Goal: Task Accomplishment & Management: Complete application form

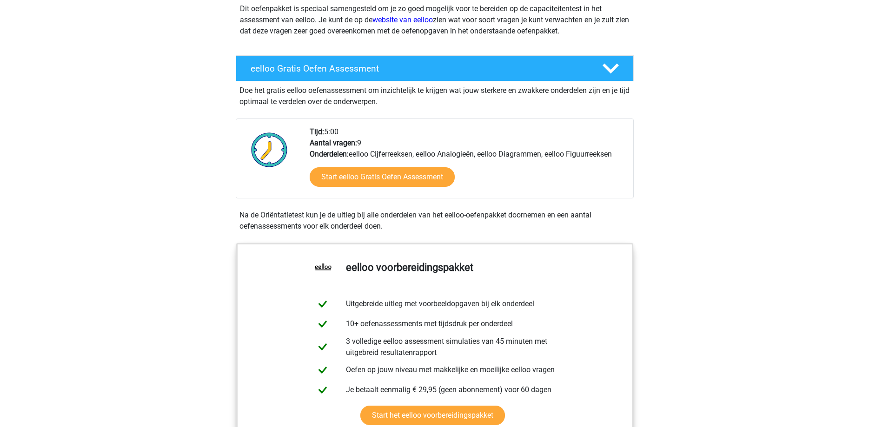
scroll to position [122, 0]
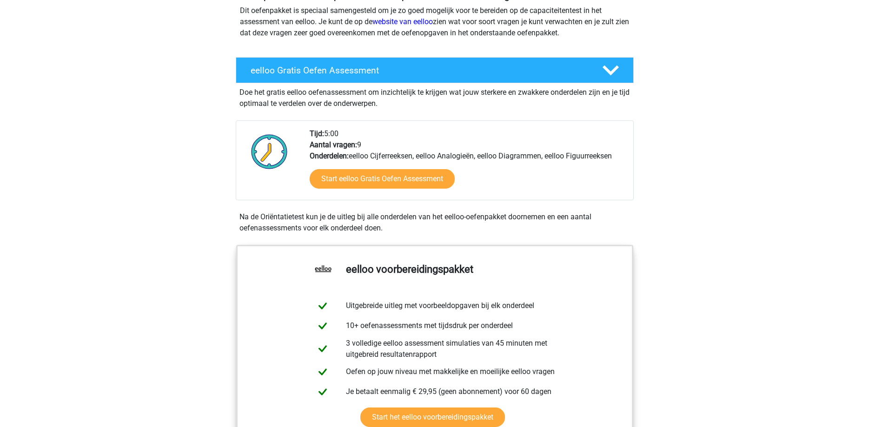
click at [385, 164] on div "Start eelloo Gratis Oefen Assessment" at bounding box center [468, 181] width 316 height 38
click at [379, 169] on div "Start eelloo Gratis Oefen Assessment" at bounding box center [468, 181] width 316 height 38
click at [377, 175] on link "Start eelloo Gratis Oefen Assessment" at bounding box center [381, 179] width 167 height 22
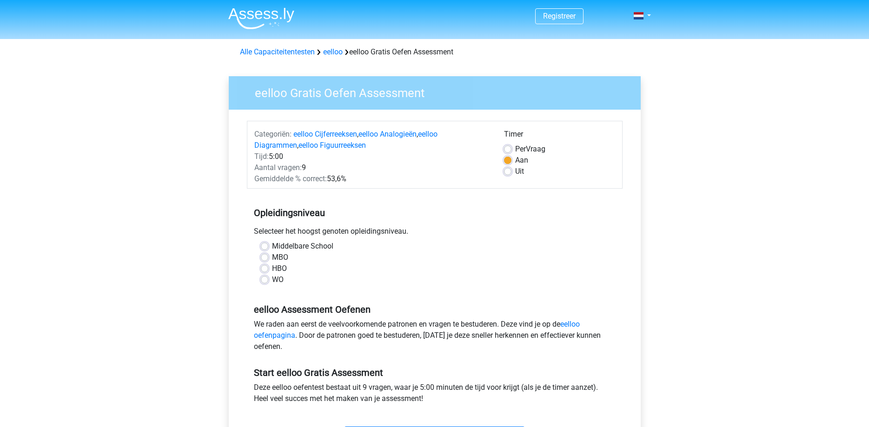
click at [272, 256] on label "MBO" at bounding box center [280, 257] width 16 height 11
click at [263, 256] on input "MBO" at bounding box center [264, 256] width 7 height 9
radio input "true"
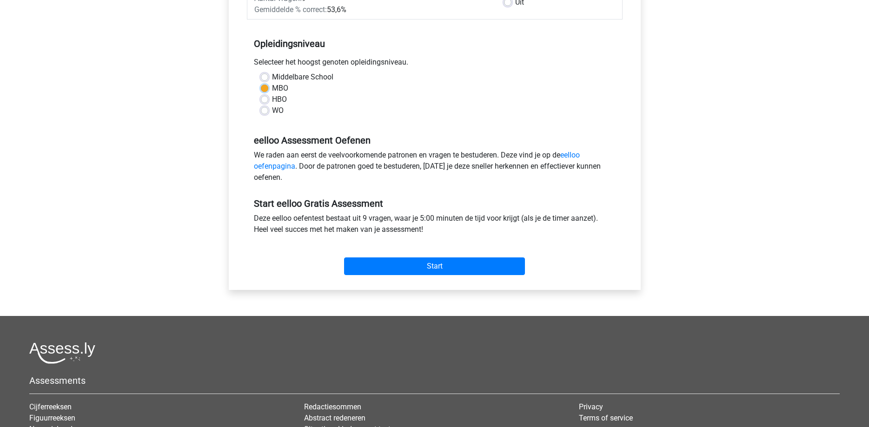
scroll to position [198, 0]
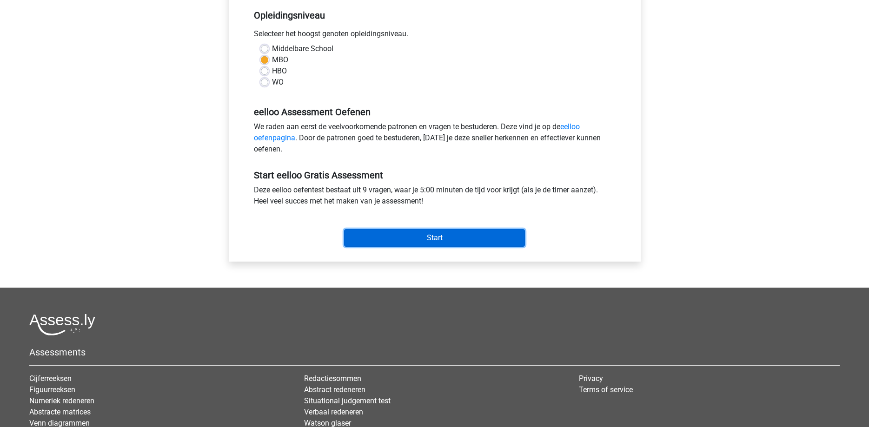
click at [371, 240] on input "Start" at bounding box center [434, 238] width 181 height 18
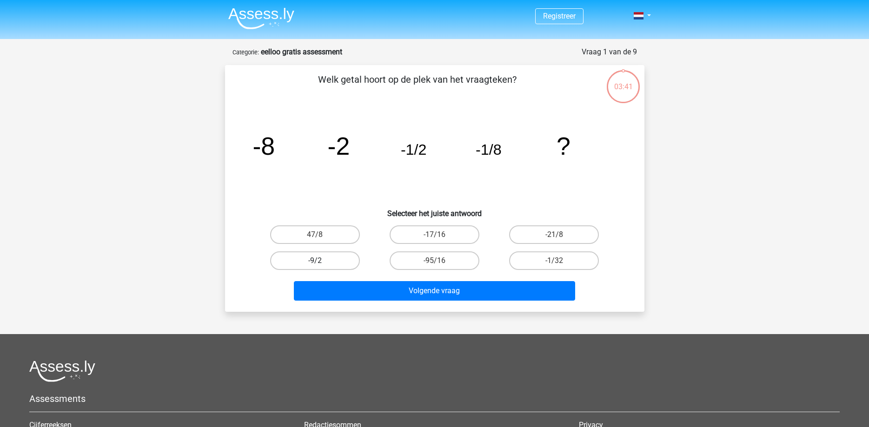
click at [310, 260] on label "-9/2" at bounding box center [315, 260] width 90 height 19
click at [315, 261] on input "-9/2" at bounding box center [318, 264] width 6 height 6
radio input "true"
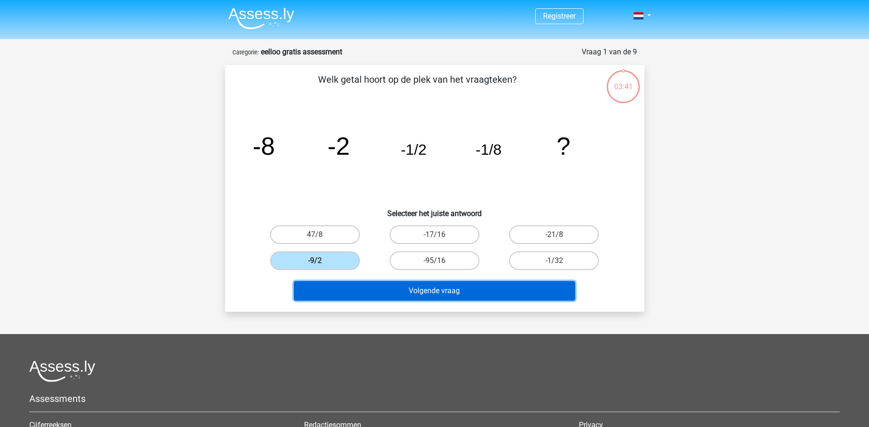
click at [409, 299] on button "Volgende vraag" at bounding box center [434, 291] width 281 height 20
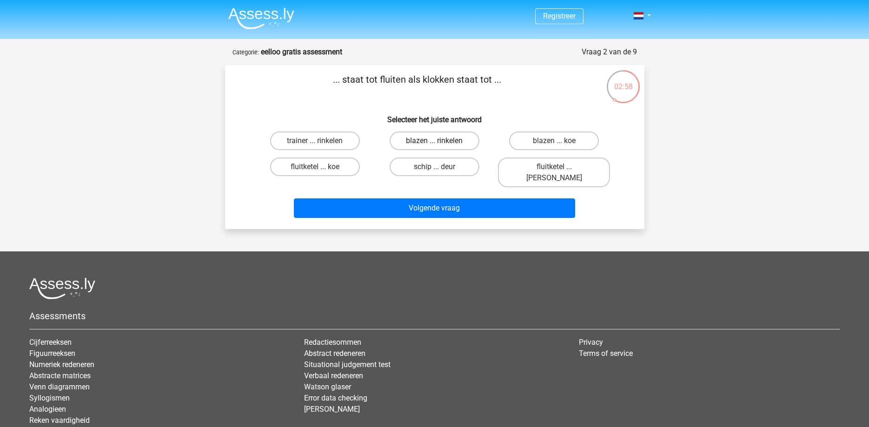
click at [422, 144] on label "blazen ... rinkelen" at bounding box center [435, 141] width 90 height 19
click at [434, 144] on input "blazen ... rinkelen" at bounding box center [437, 144] width 6 height 6
radio input "true"
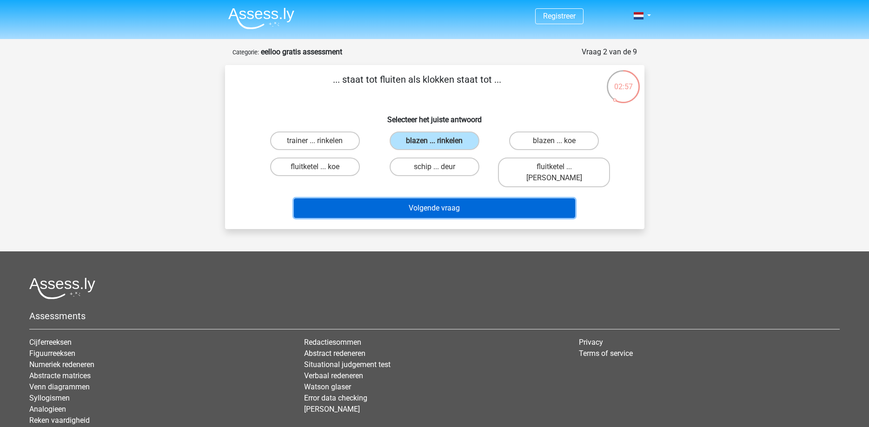
click at [438, 201] on button "Volgende vraag" at bounding box center [434, 208] width 281 height 20
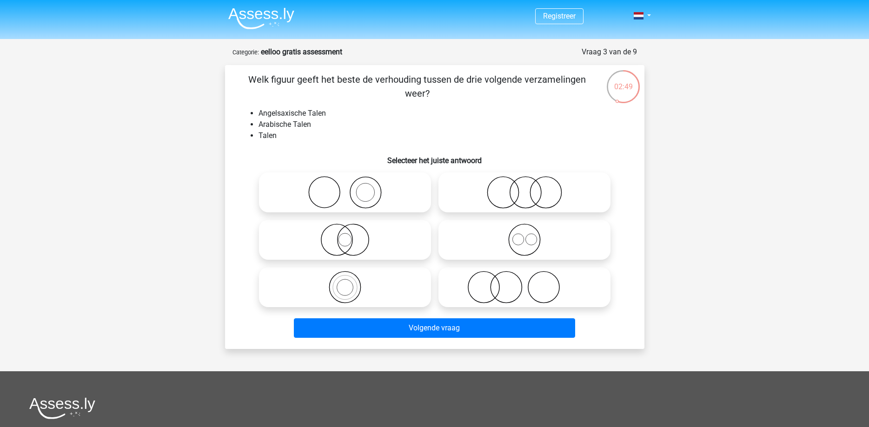
click at [330, 191] on icon at bounding box center [345, 192] width 165 height 33
click at [345, 188] on input "radio" at bounding box center [348, 185] width 6 height 6
radio input "true"
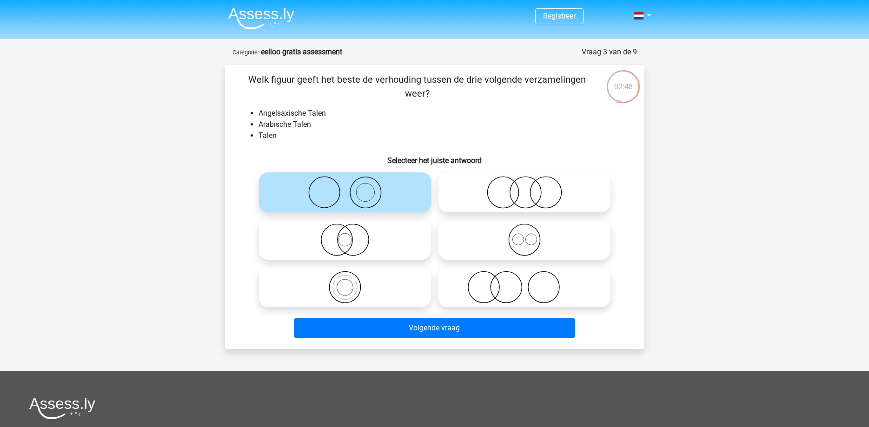
click at [330, 191] on icon at bounding box center [345, 192] width 165 height 33
click at [345, 188] on input "radio" at bounding box center [348, 185] width 6 height 6
click at [356, 288] on icon at bounding box center [345, 287] width 165 height 33
click at [351, 283] on input "radio" at bounding box center [348, 280] width 6 height 6
radio input "true"
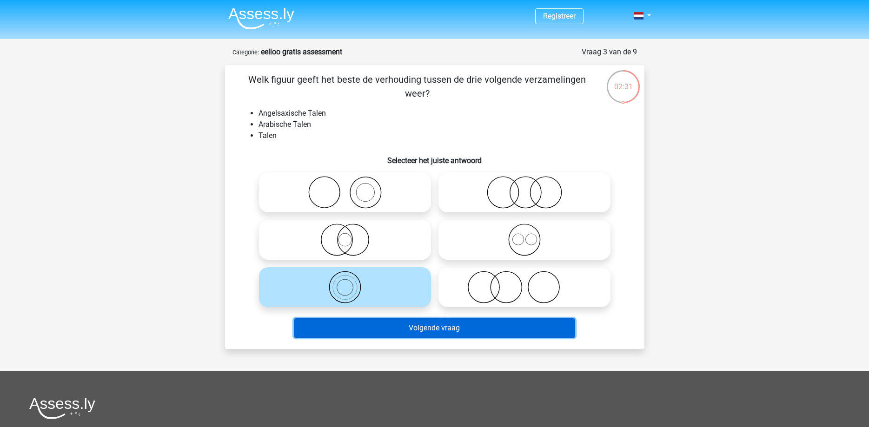
click at [446, 332] on button "Volgende vraag" at bounding box center [434, 328] width 281 height 20
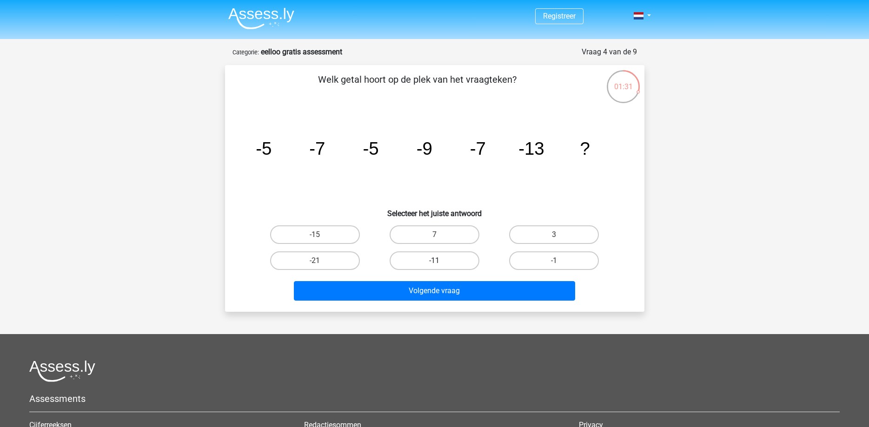
click at [412, 263] on label "-11" at bounding box center [435, 260] width 90 height 19
click at [434, 263] on input "-11" at bounding box center [437, 264] width 6 height 6
radio input "true"
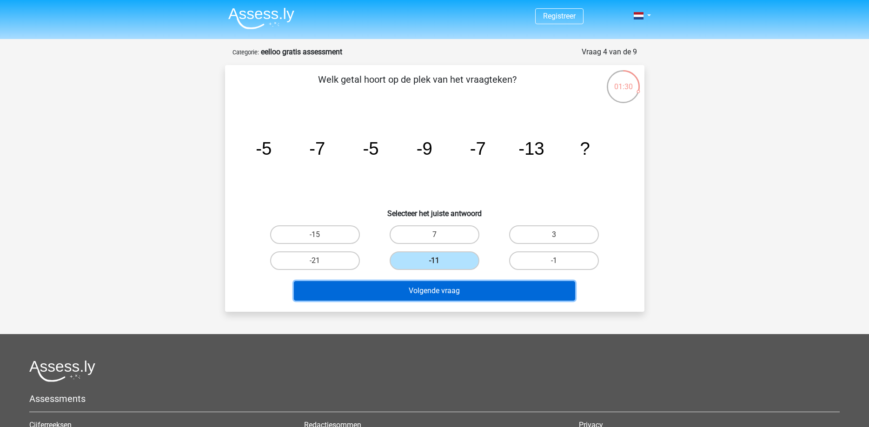
click at [434, 298] on button "Volgende vraag" at bounding box center [434, 291] width 281 height 20
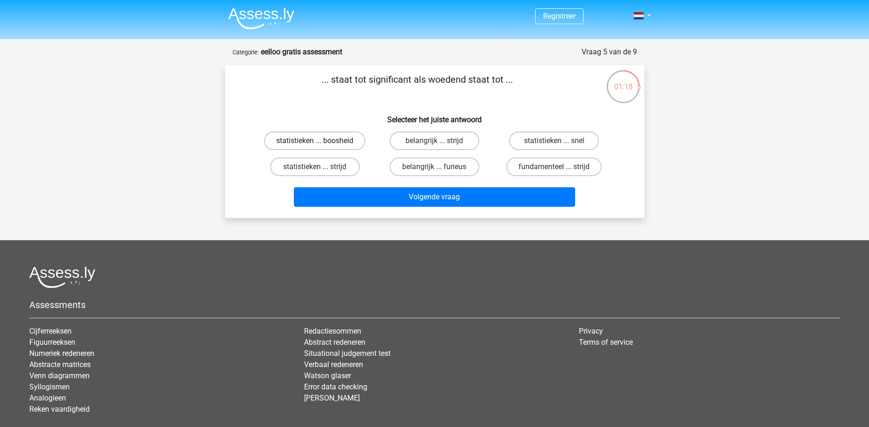
click at [355, 135] on label "statistieken ... boosheid" at bounding box center [314, 141] width 101 height 19
click at [321, 141] on input "statistieken ... boosheid" at bounding box center [318, 144] width 6 height 6
radio input "true"
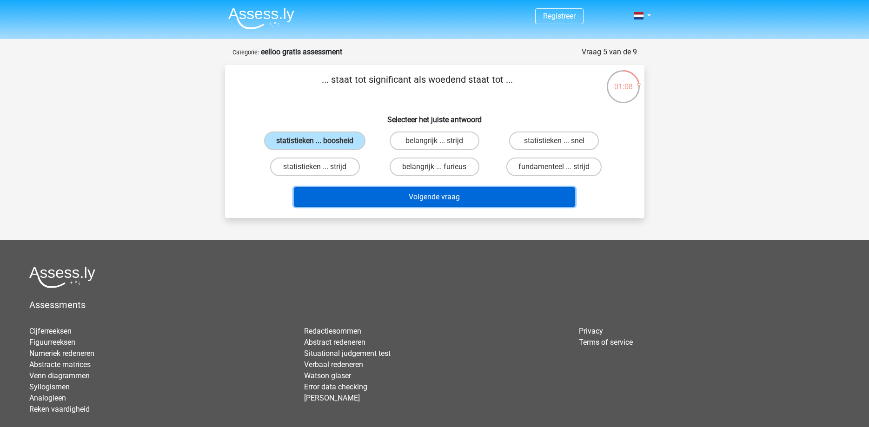
click at [468, 206] on button "Volgende vraag" at bounding box center [434, 197] width 281 height 20
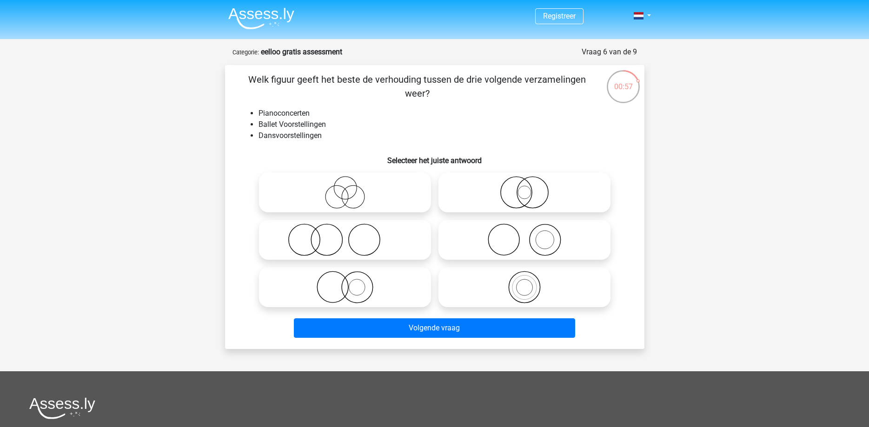
click at [376, 194] on icon at bounding box center [345, 192] width 165 height 33
click at [351, 188] on input "radio" at bounding box center [348, 185] width 6 height 6
radio input "true"
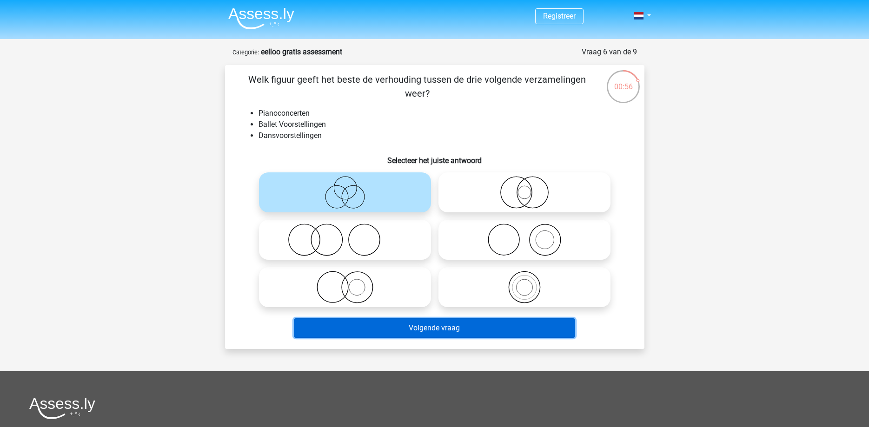
click at [437, 330] on button "Volgende vraag" at bounding box center [434, 328] width 281 height 20
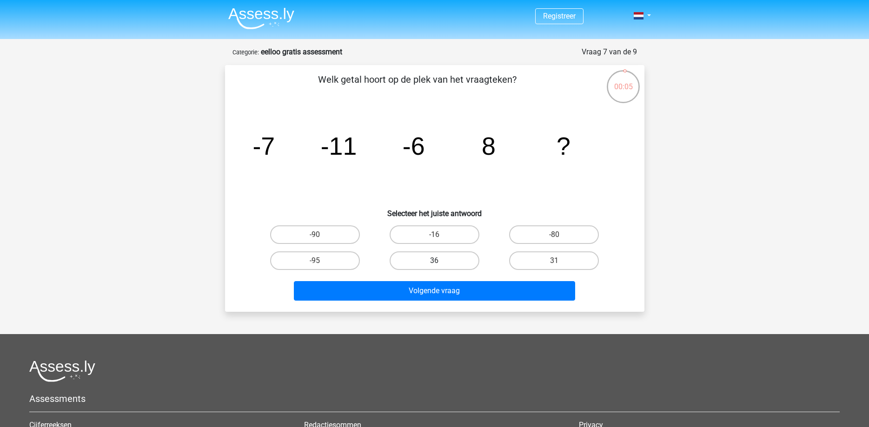
click at [418, 264] on label "36" at bounding box center [435, 260] width 90 height 19
click at [434, 264] on input "36" at bounding box center [437, 264] width 6 height 6
radio input "true"
click at [451, 235] on label "-16" at bounding box center [435, 234] width 90 height 19
click at [440, 235] on input "-16" at bounding box center [437, 238] width 6 height 6
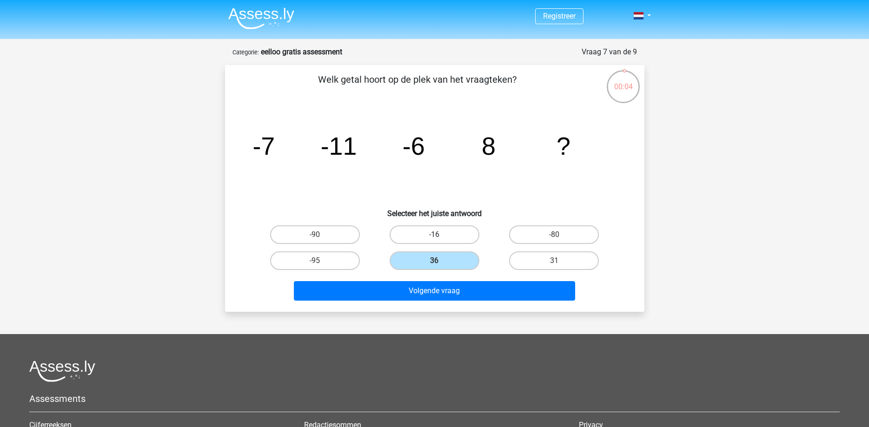
radio input "true"
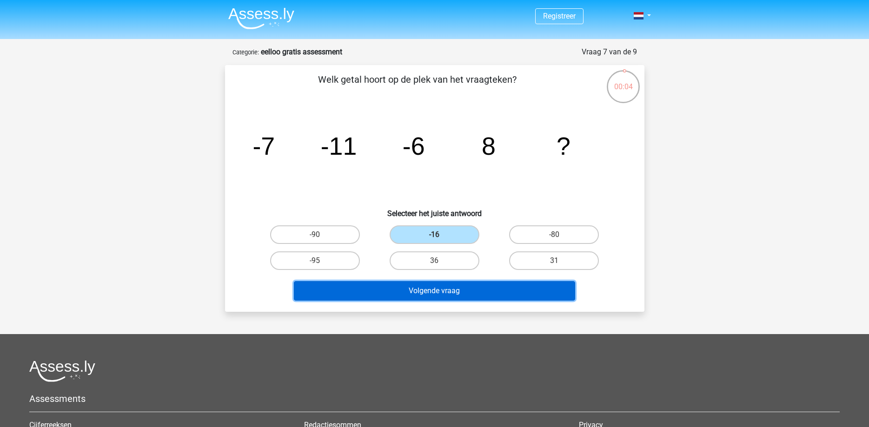
click at [450, 286] on button "Volgende vraag" at bounding box center [434, 291] width 281 height 20
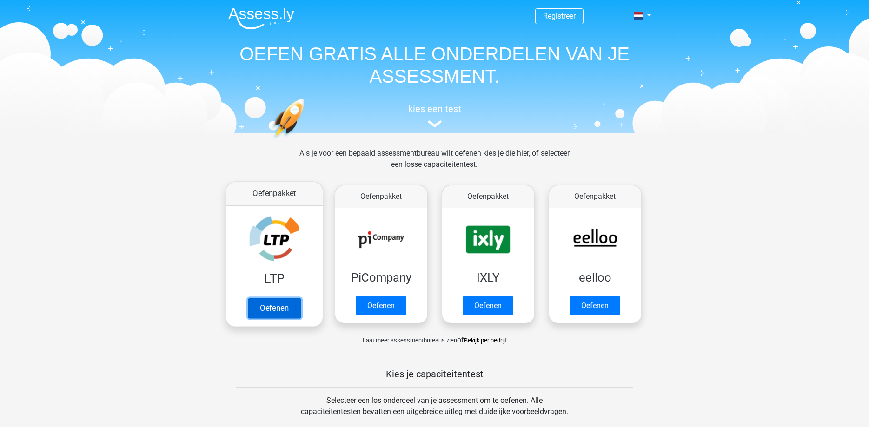
click at [272, 306] on link "Oefenen" at bounding box center [273, 308] width 53 height 20
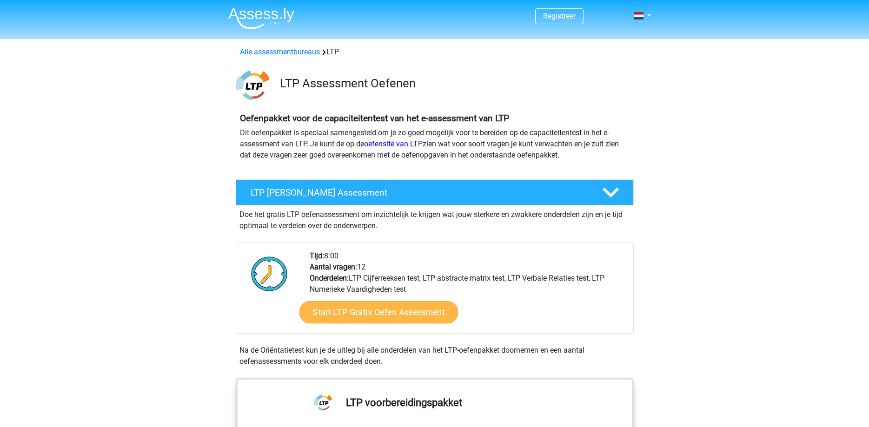
scroll to position [25, 0]
